Goal: Share content: Share content

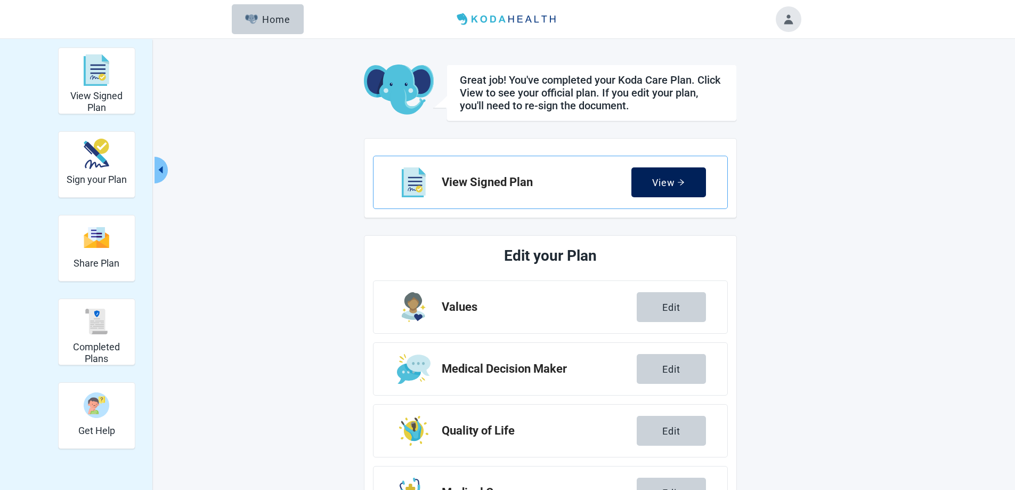
click at [669, 176] on button "View" at bounding box center [668, 182] width 75 height 30
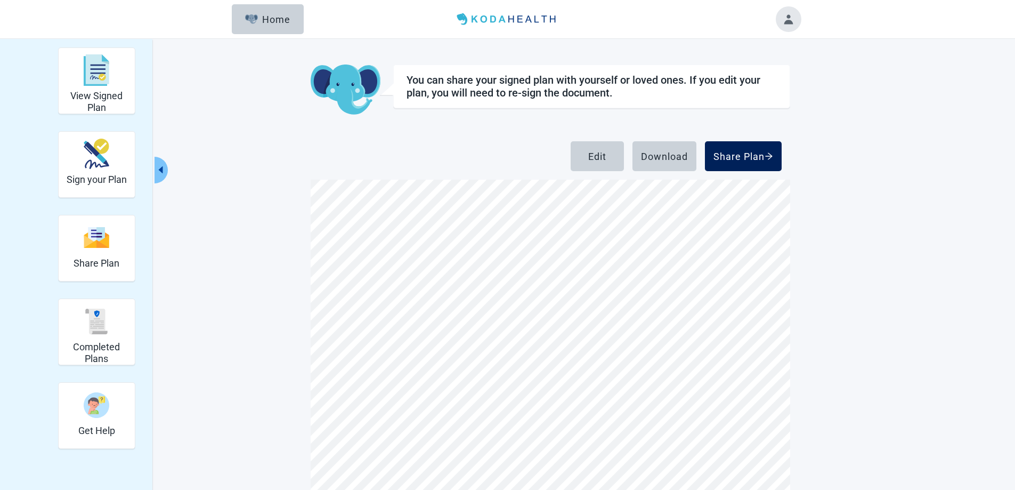
click at [757, 157] on div "Share Plan" at bounding box center [744, 156] width 60 height 11
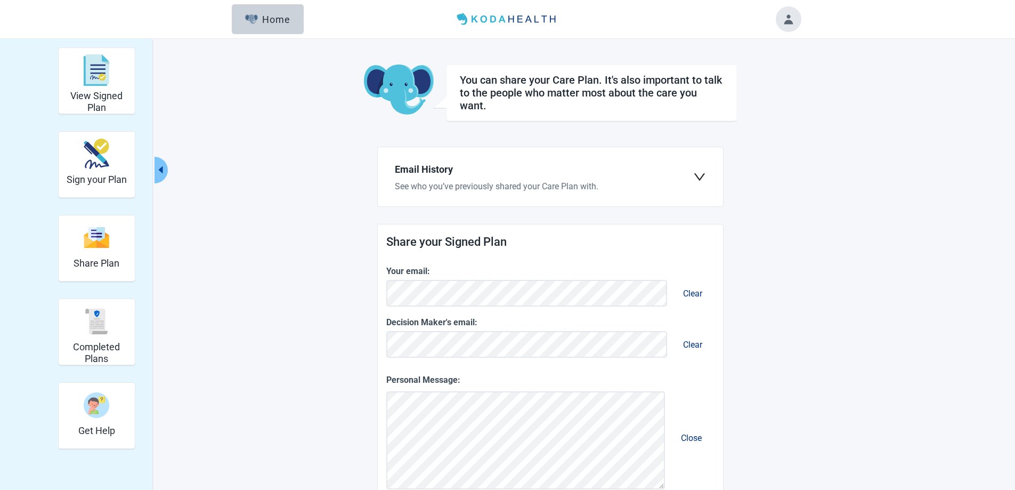
click at [699, 176] on icon "down" at bounding box center [699, 177] width 13 height 13
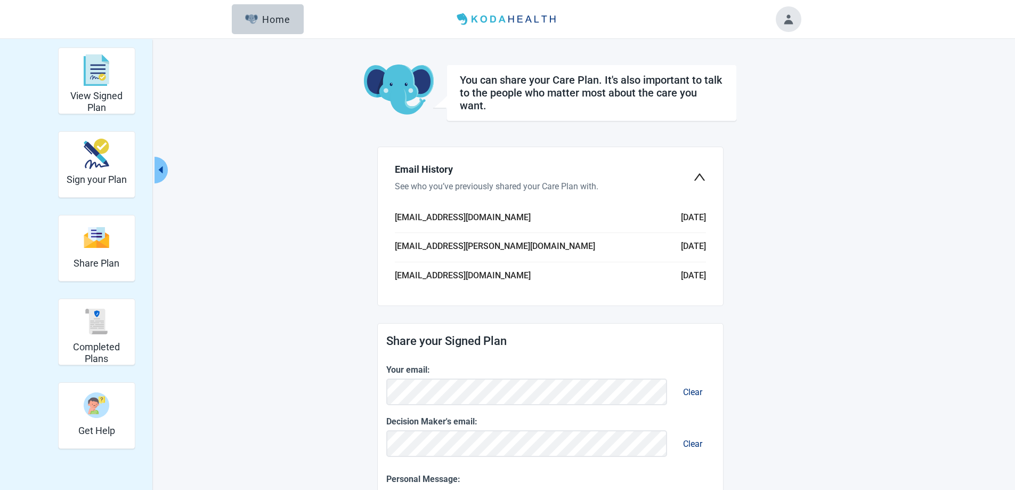
click at [685, 242] on li "[EMAIL_ADDRESS][PERSON_NAME][DOMAIN_NAME] [DATE]" at bounding box center [550, 247] width 311 height 29
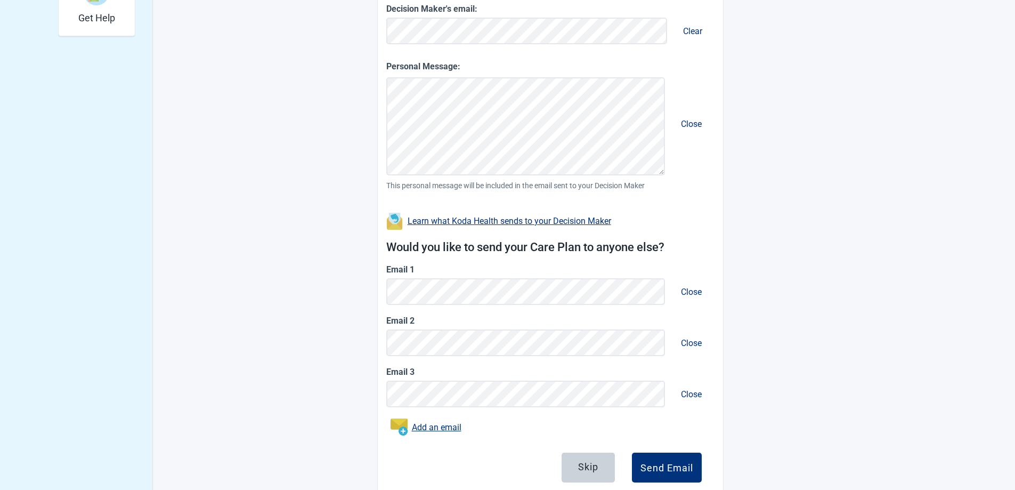
scroll to position [426, 0]
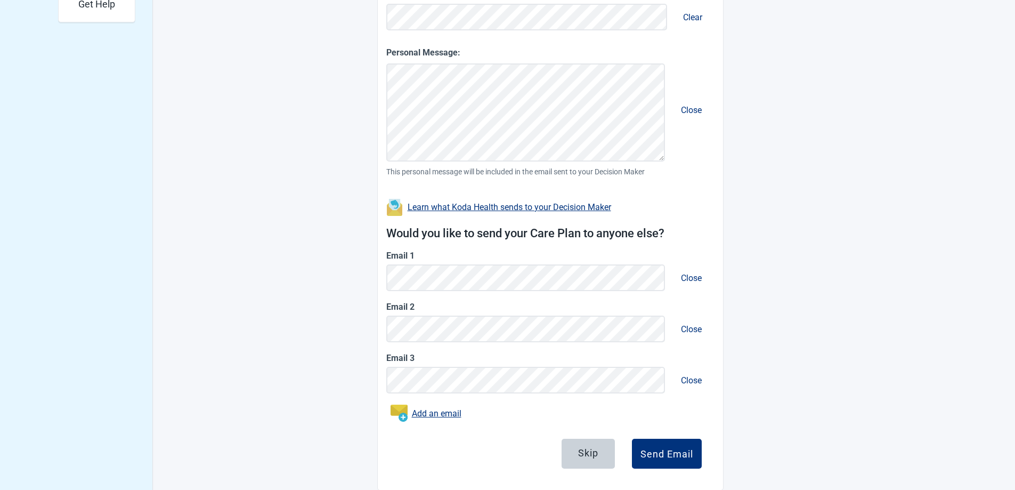
click at [688, 380] on button "Close" at bounding box center [692, 380] width 38 height 30
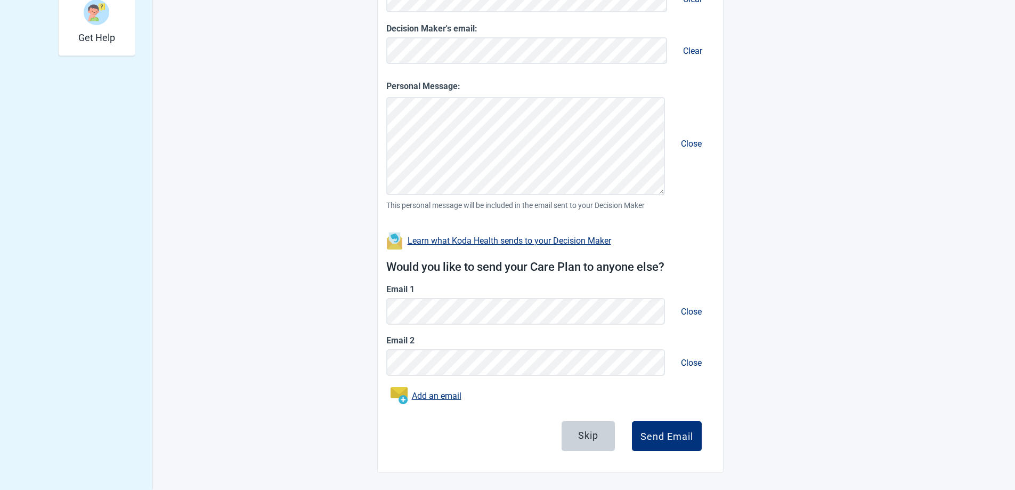
scroll to position [393, 0]
click at [691, 359] on button "Close" at bounding box center [692, 362] width 38 height 30
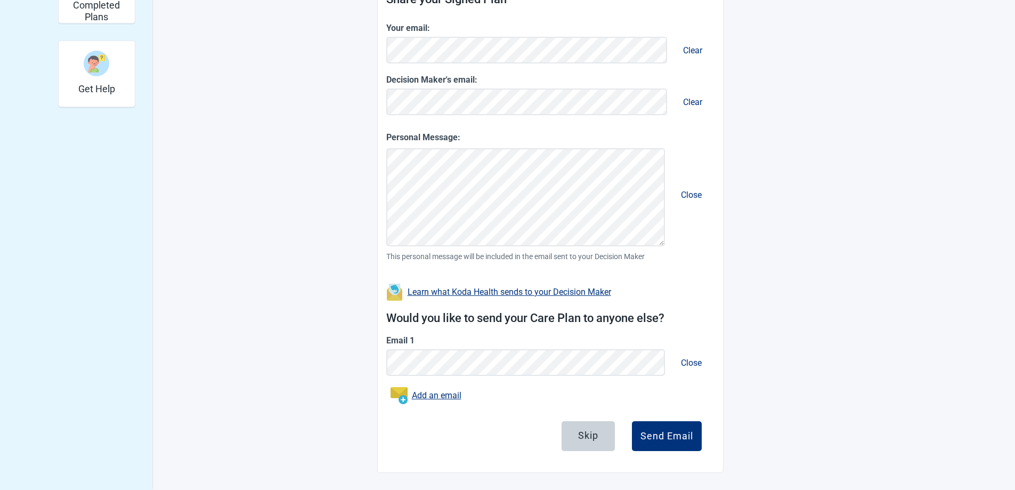
click at [691, 193] on button "Close" at bounding box center [692, 195] width 38 height 30
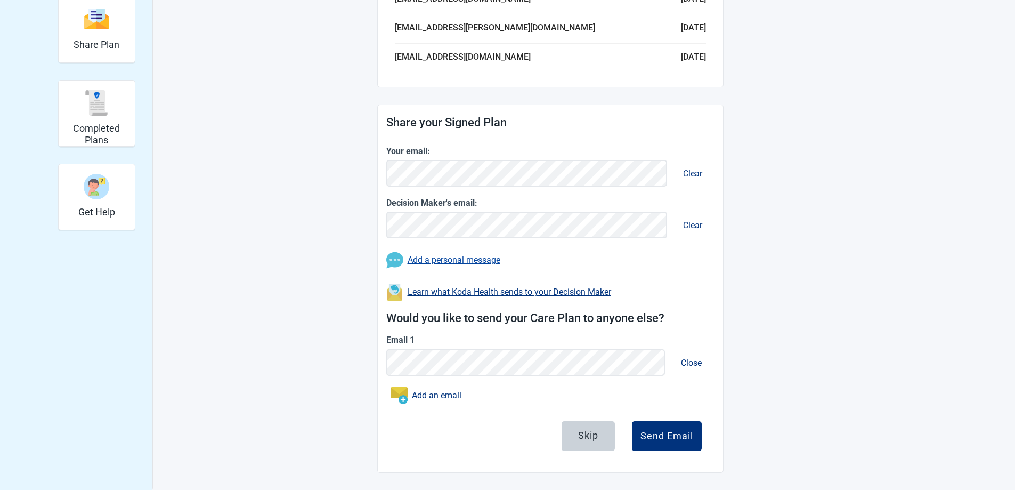
click at [693, 171] on button "Clear" at bounding box center [693, 173] width 36 height 30
click at [691, 224] on button "Clear" at bounding box center [693, 225] width 36 height 30
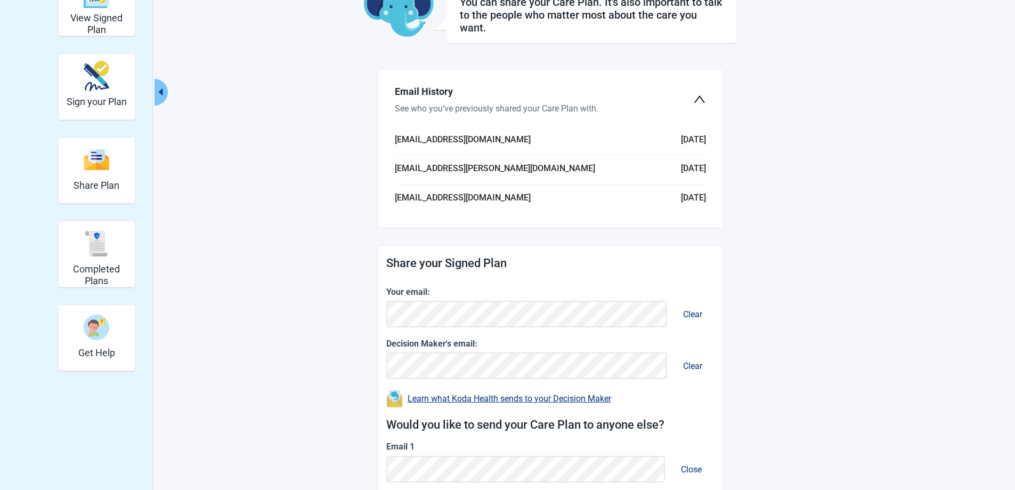
scroll to position [184, 0]
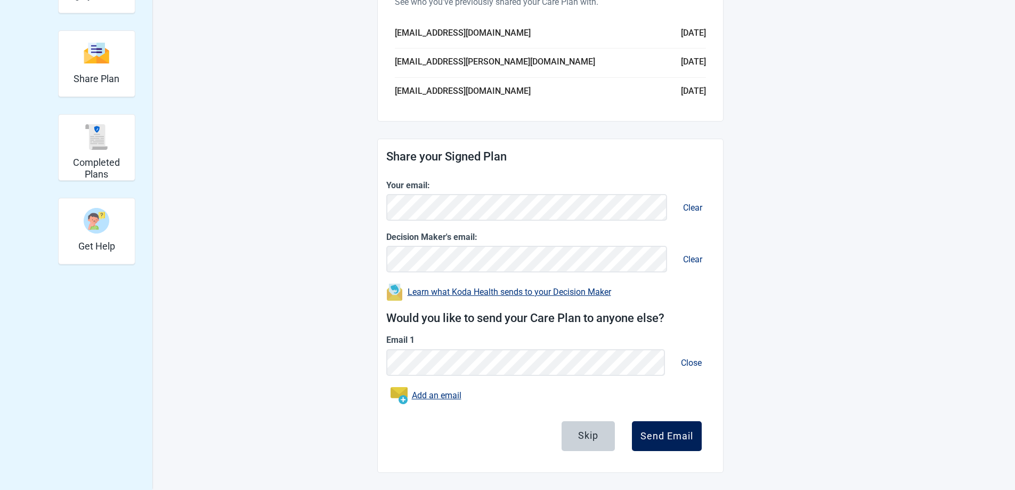
click at [678, 439] on div "Send Email" at bounding box center [667, 436] width 53 height 11
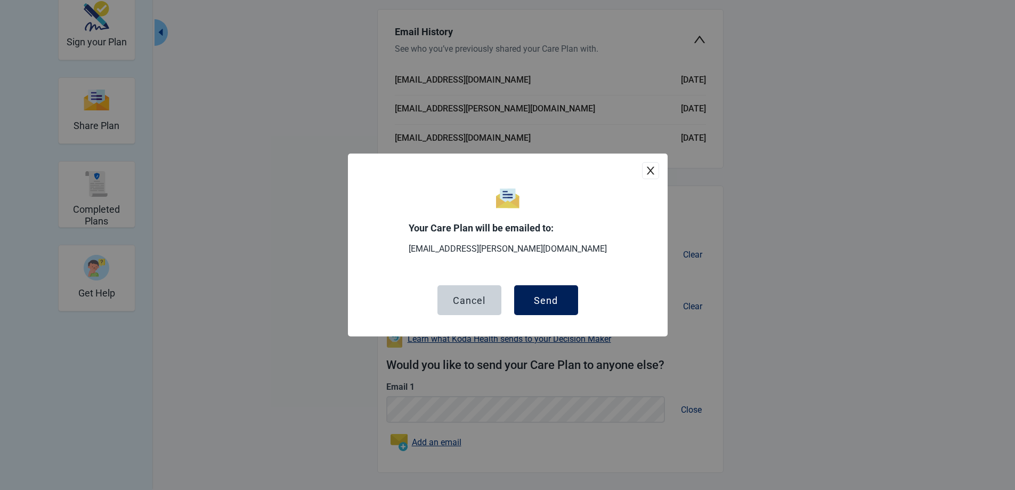
click at [548, 299] on div "Send" at bounding box center [546, 300] width 24 height 11
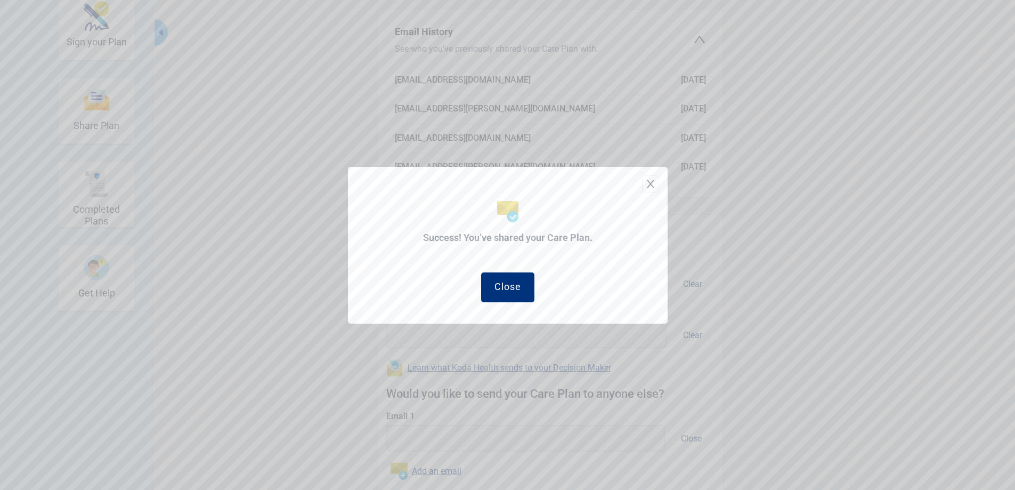
click at [650, 179] on icon "close" at bounding box center [650, 184] width 11 height 11
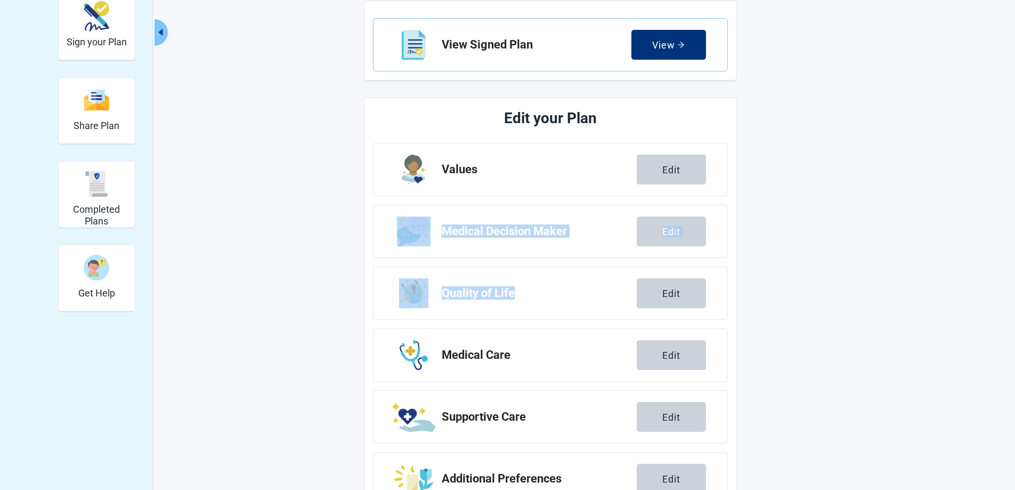
drag, startPoint x: 512, startPoint y: 282, endPoint x: 952, endPoint y: 149, distance: 459.9
click at [952, 145] on div "View Signed Plan Sign your Plan Share Plan Completed Plans Get Help Great job! …" at bounding box center [507, 216] width 1015 height 630
click at [666, 39] on div "View" at bounding box center [668, 44] width 33 height 11
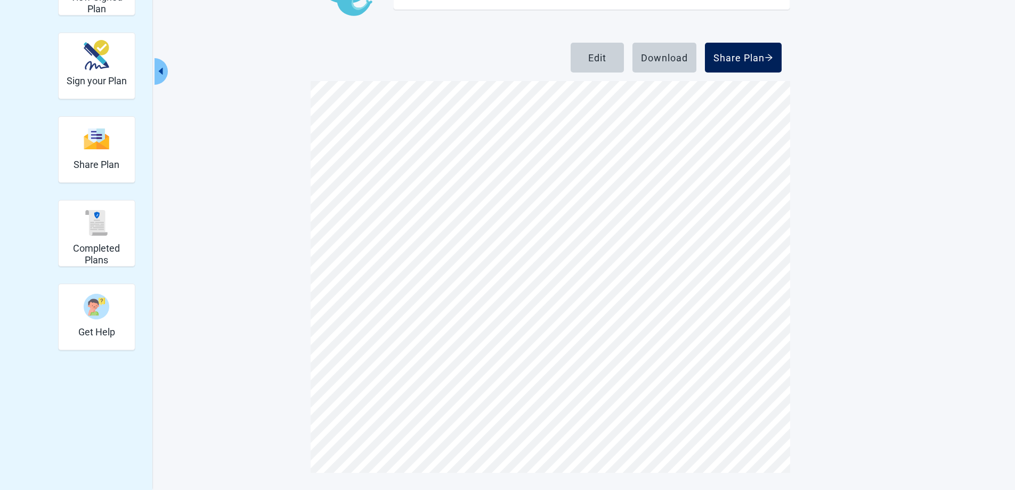
click at [741, 55] on div "Share Plan" at bounding box center [744, 57] width 60 height 11
